Goal: Information Seeking & Learning: Understand process/instructions

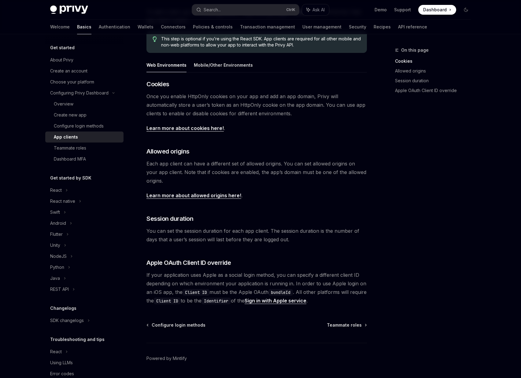
scroll to position [110, 0]
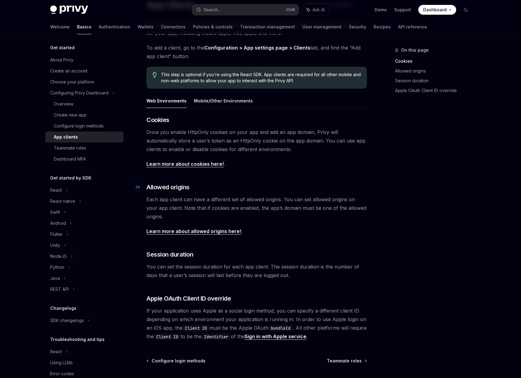
scroll to position [73, 0]
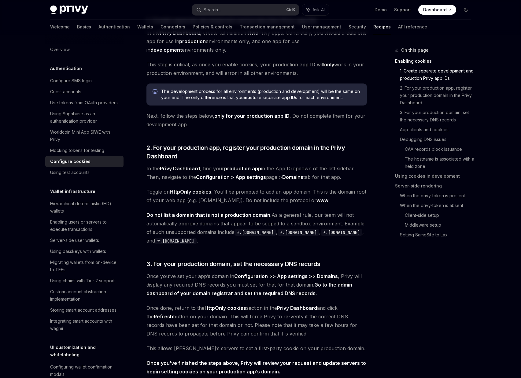
scroll to position [147, 0]
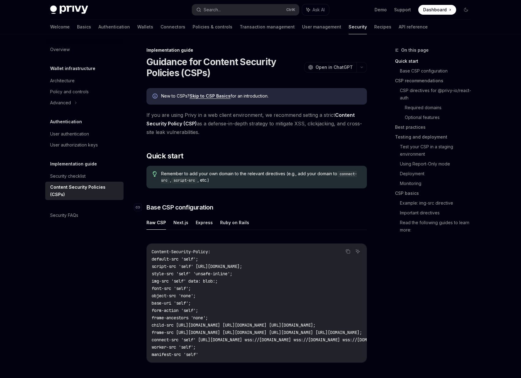
scroll to position [37, 0]
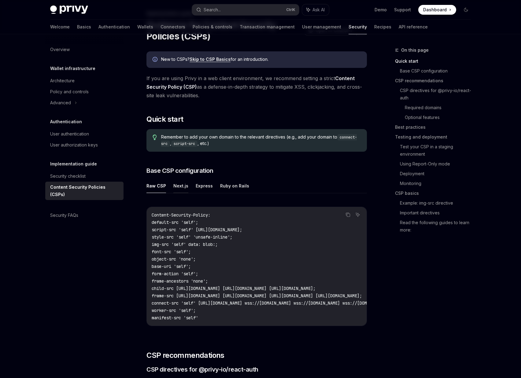
click at [176, 186] on button "Next.js" at bounding box center [181, 186] width 15 height 14
type textarea "*"
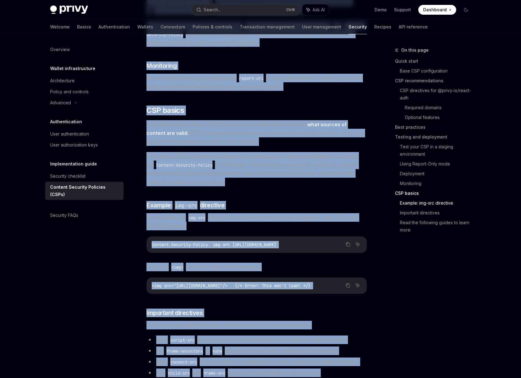
scroll to position [1469, 0]
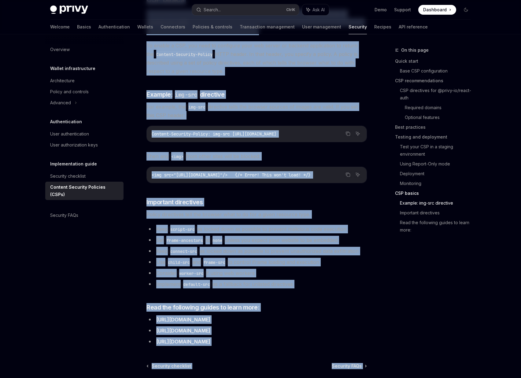
drag, startPoint x: 145, startPoint y: 48, endPoint x: 330, endPoint y: 359, distance: 361.3
copy div "Implementation guide Guidance for Content Security Policies (CSPs) OpenAI Open …"
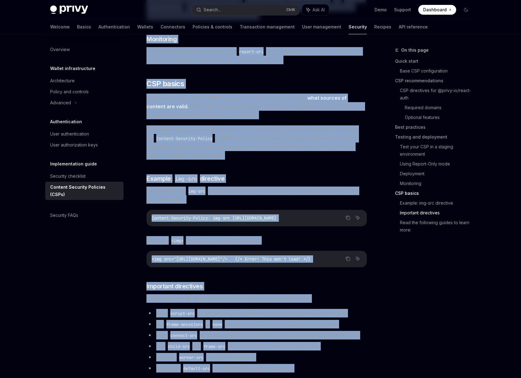
scroll to position [1515, 0]
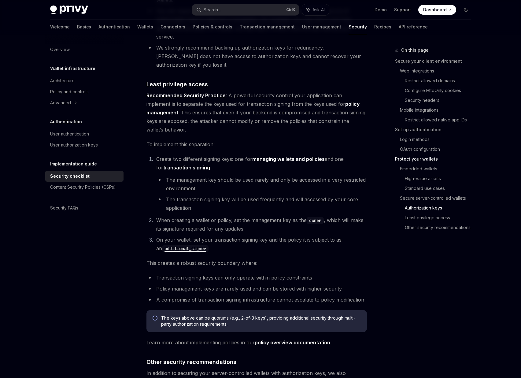
scroll to position [1099, 0]
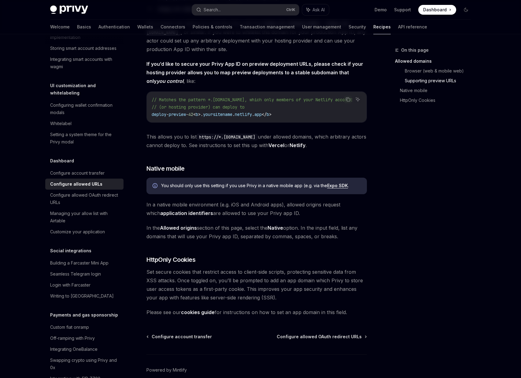
scroll to position [514, 0]
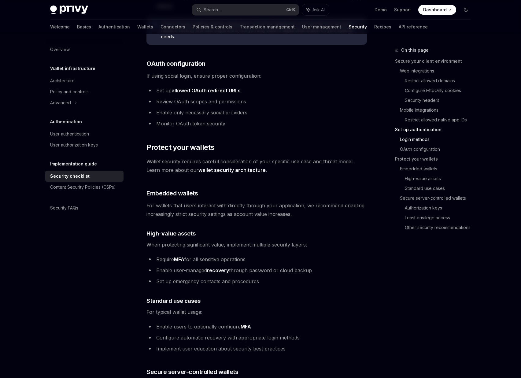
scroll to position [642, 0]
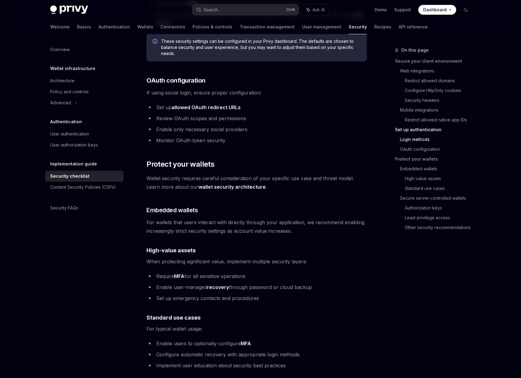
click at [212, 104] on link "allowed OAuth redirect URLs" at bounding box center [206, 107] width 69 height 6
type textarea "*"
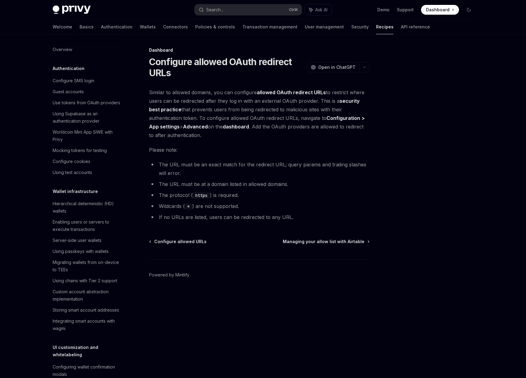
scroll to position [277, 0]
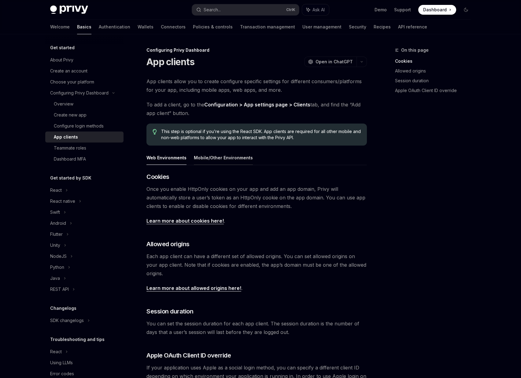
click at [220, 159] on button "Mobile/Other Environments" at bounding box center [223, 158] width 59 height 14
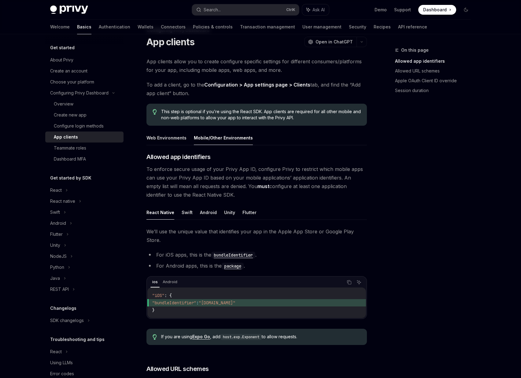
scroll to position [37, 0]
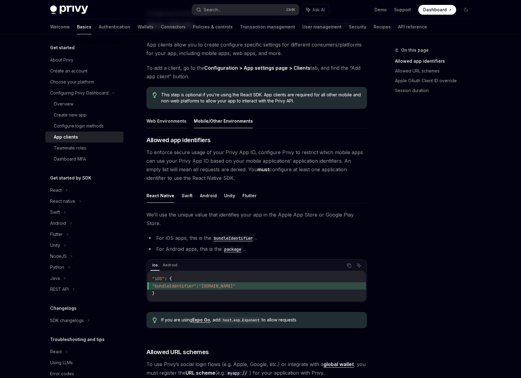
click at [156, 125] on button "Web Environments" at bounding box center [167, 121] width 40 height 14
type textarea "*"
